Goal: Transaction & Acquisition: Purchase product/service

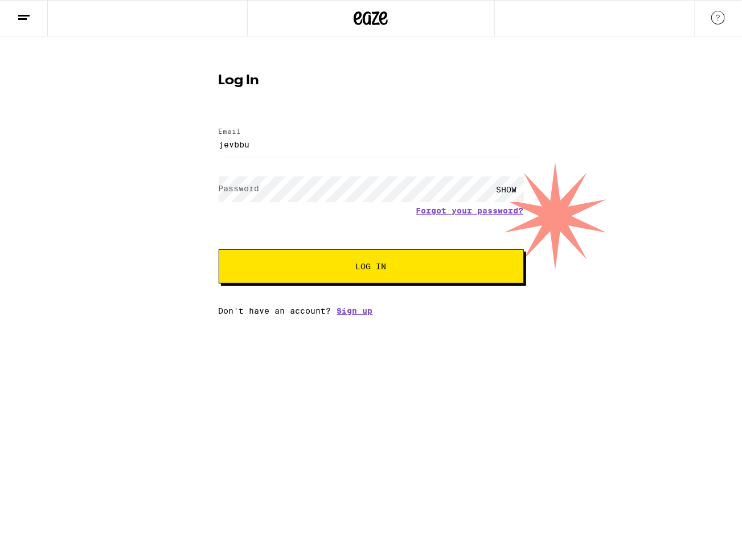
type input "[EMAIL_ADDRESS][DOMAIN_NAME]"
click at [219, 249] on button "Log In" at bounding box center [371, 266] width 305 height 34
click at [374, 284] on button "Log In" at bounding box center [371, 266] width 305 height 34
click at [309, 271] on span "Log In" at bounding box center [371, 267] width 213 height 8
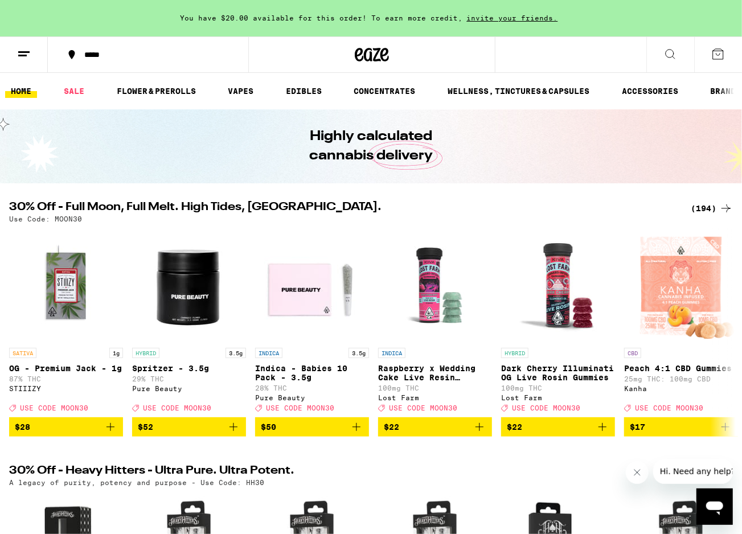
click at [480, 52] on div at bounding box center [371, 54] width 247 height 36
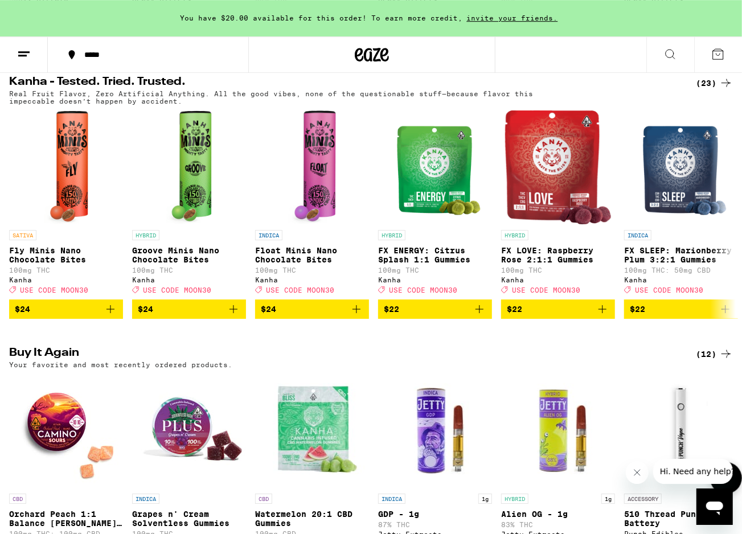
scroll to position [948, 0]
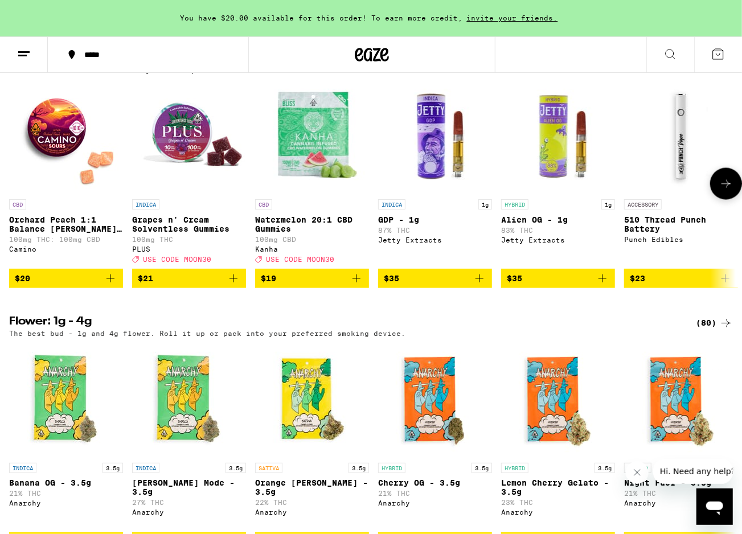
click at [113, 285] on icon "Add to bag" at bounding box center [111, 279] width 14 height 14
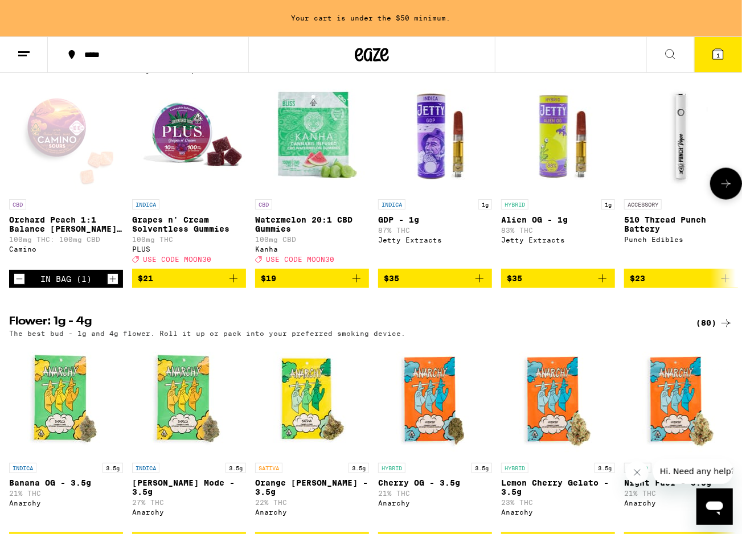
click at [237, 285] on icon "Add to bag" at bounding box center [234, 279] width 14 height 14
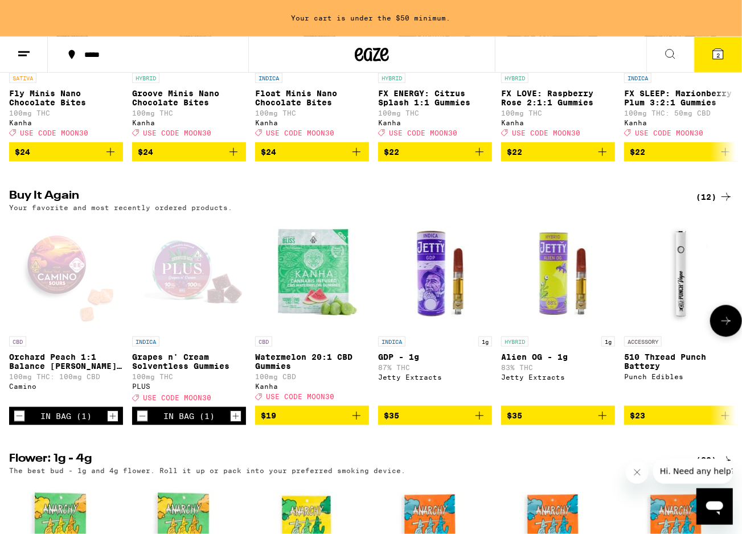
scroll to position [829, 0]
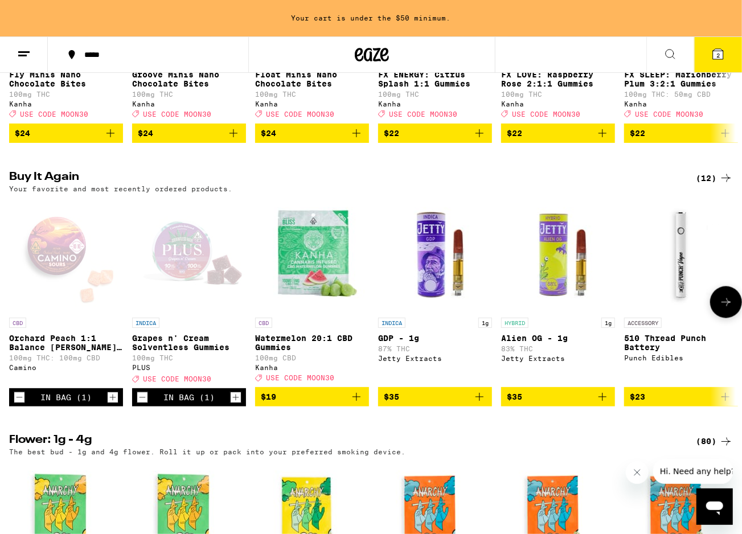
click at [607, 404] on icon "Add to bag" at bounding box center [603, 397] width 14 height 14
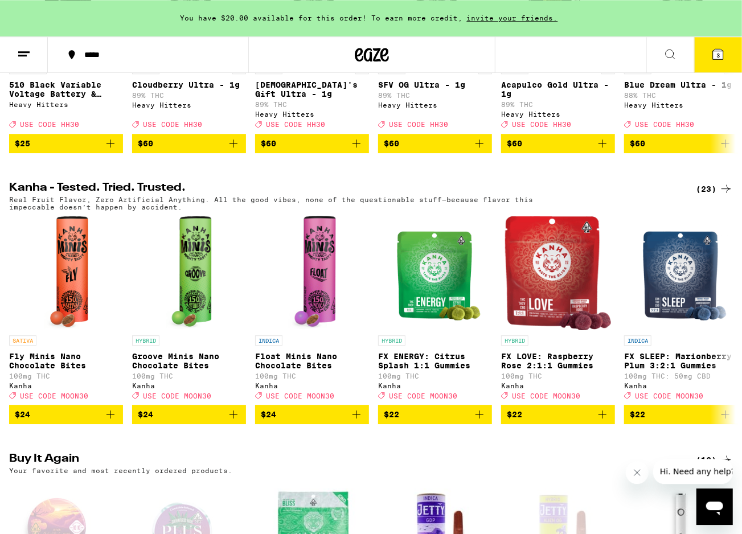
scroll to position [652, 0]
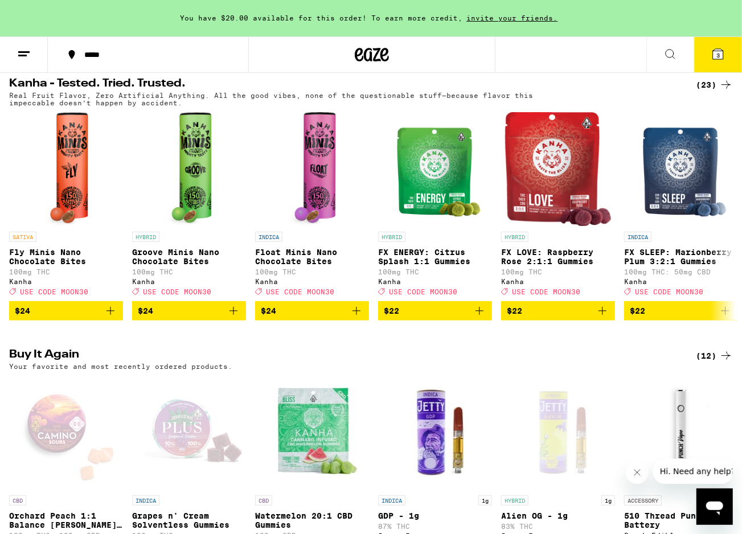
click at [727, 50] on button "3" at bounding box center [718, 54] width 48 height 35
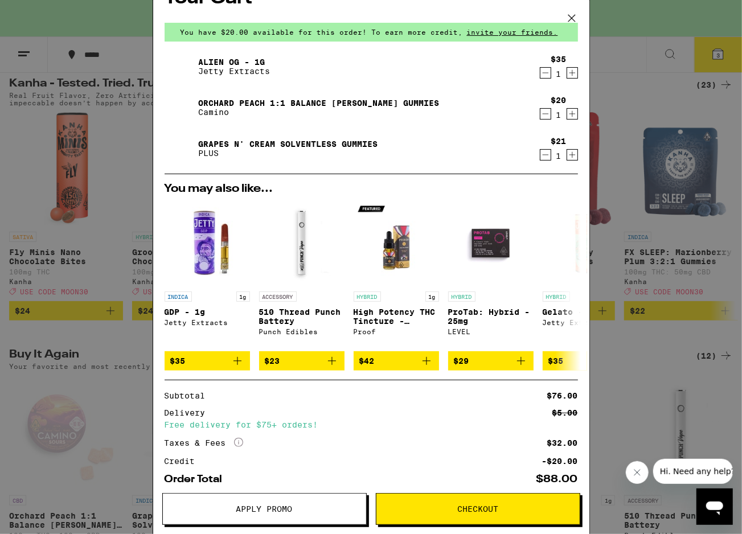
scroll to position [90, 0]
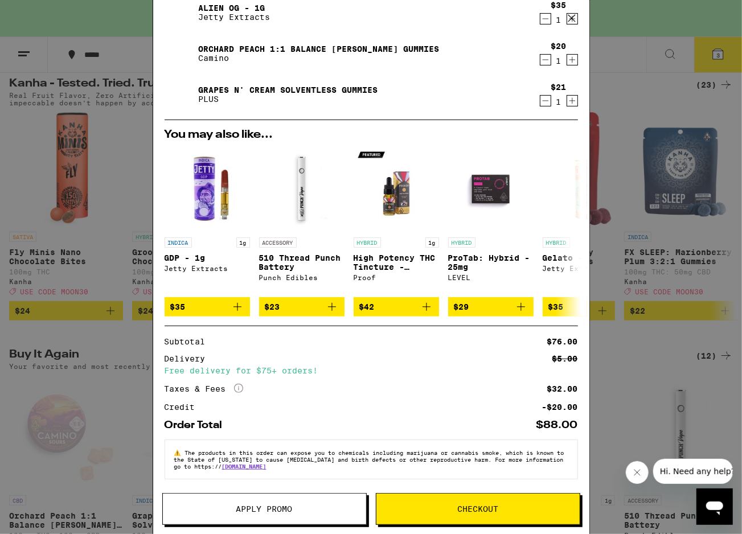
click at [517, 519] on button "Checkout" at bounding box center [478, 509] width 204 height 32
